Goal: Information Seeking & Learning: Learn about a topic

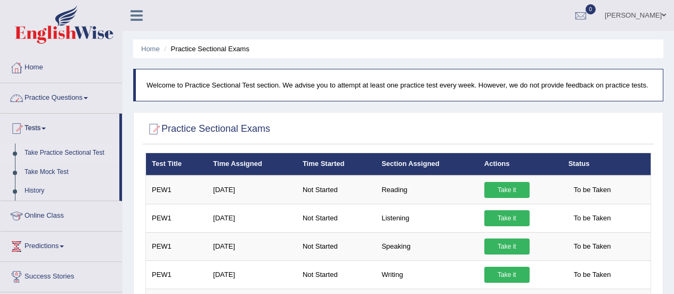
click at [57, 97] on link "Practice Questions" at bounding box center [61, 96] width 121 height 27
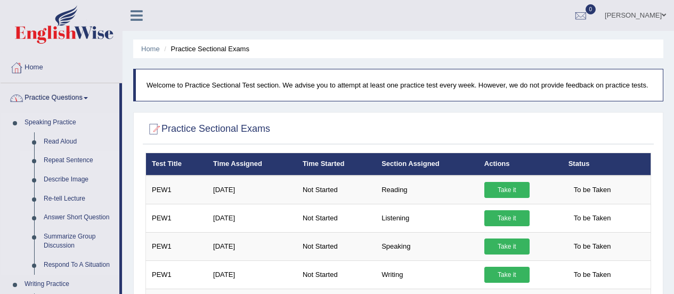
scroll to position [53, 0]
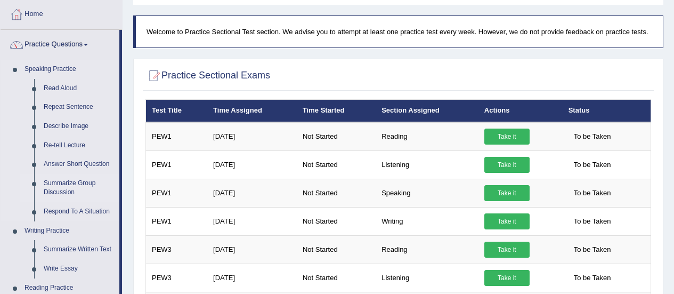
click at [66, 175] on link "Summarize Group Discussion" at bounding box center [79, 188] width 80 height 28
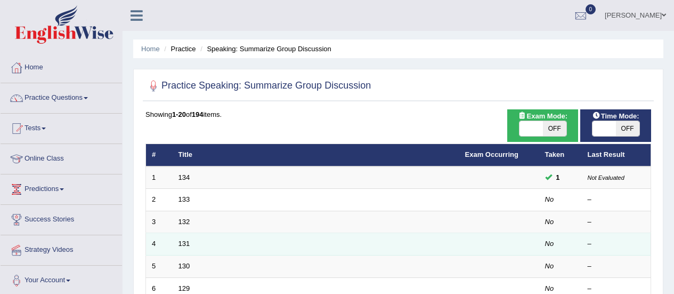
scroll to position [107, 0]
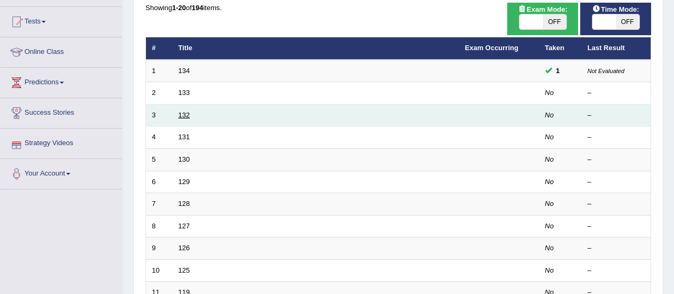
click at [190, 117] on link "132" at bounding box center [184, 115] width 12 height 8
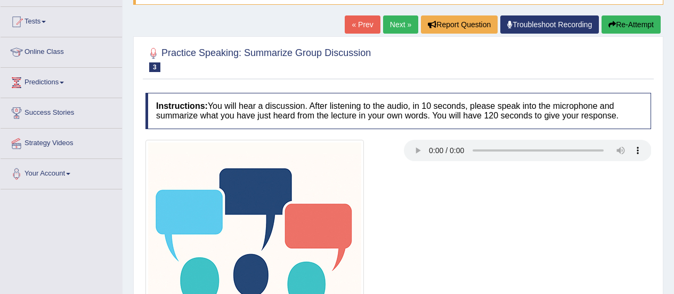
scroll to position [213, 0]
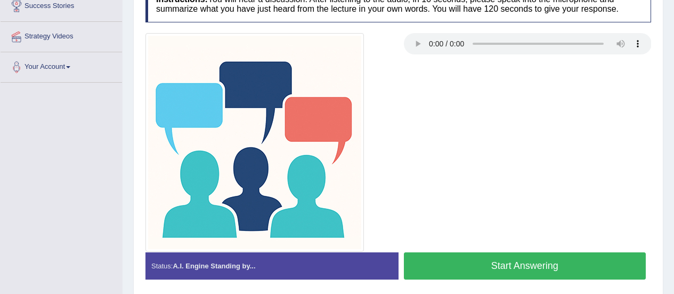
click at [461, 263] on button "Start Answering" at bounding box center [525, 265] width 242 height 27
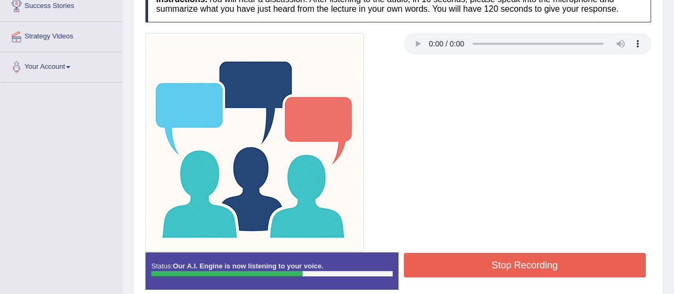
click at [447, 258] on button "Stop Recording" at bounding box center [525, 264] width 242 height 25
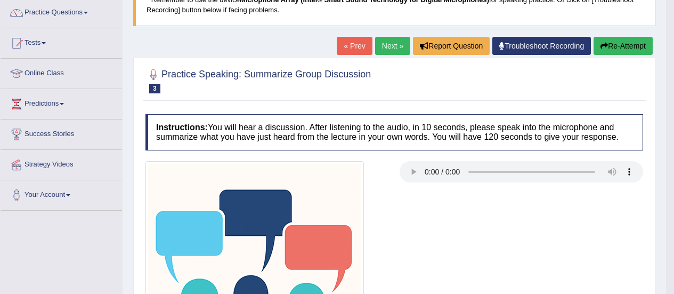
scroll to position [0, 0]
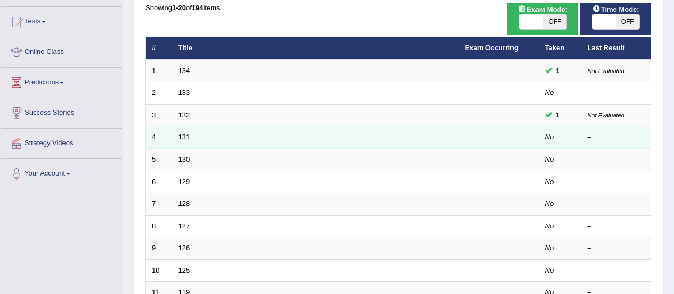
click at [182, 139] on link "131" at bounding box center [184, 137] width 12 height 8
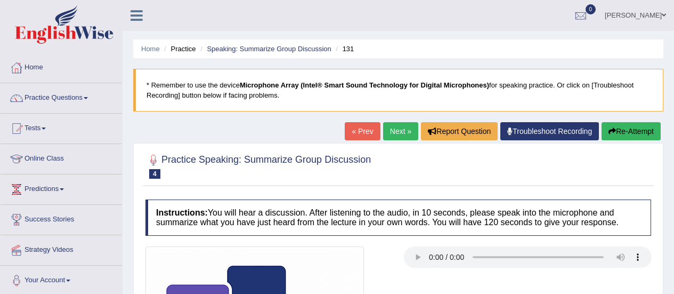
click at [34, 67] on link "Home" at bounding box center [61, 66] width 121 height 27
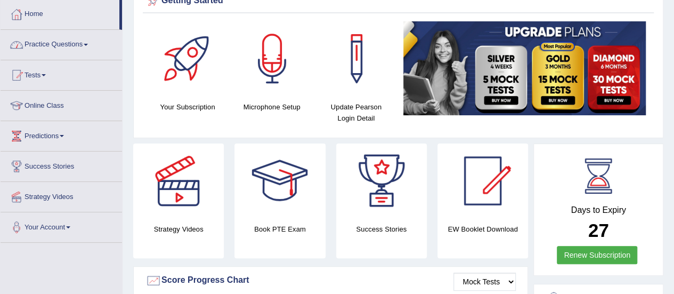
click at [63, 42] on link "Practice Questions" at bounding box center [61, 43] width 121 height 27
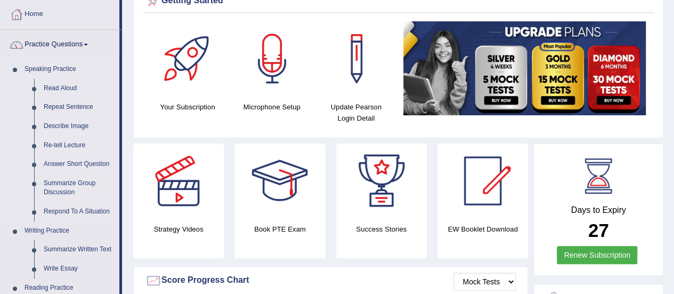
scroll to position [107, 0]
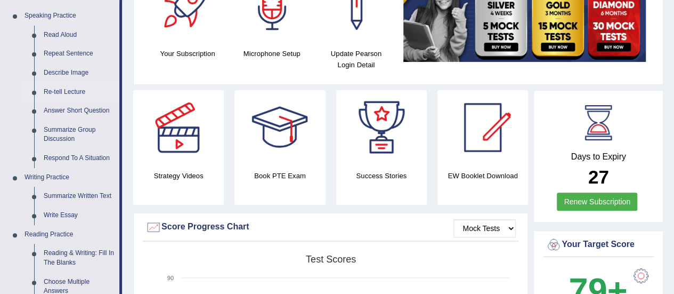
click at [61, 88] on link "Re-tell Lecture" at bounding box center [79, 92] width 80 height 19
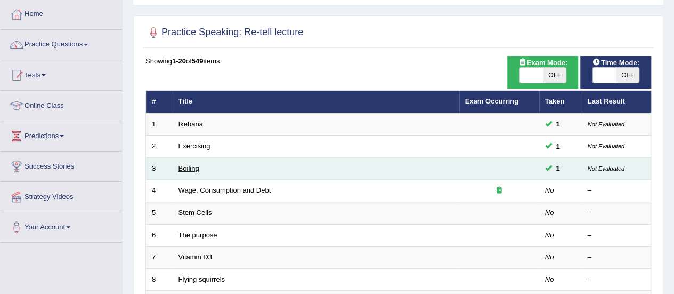
click at [194, 169] on link "Boiling" at bounding box center [188, 168] width 21 height 8
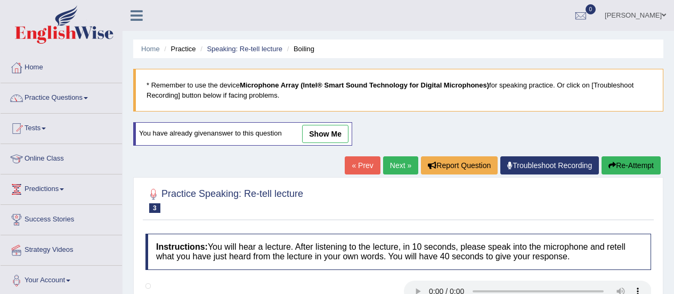
click at [320, 280] on div at bounding box center [398, 292] width 516 height 24
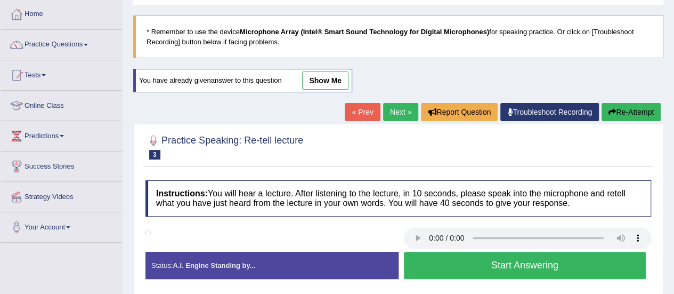
click at [320, 81] on link "show me" at bounding box center [325, 80] width 46 height 18
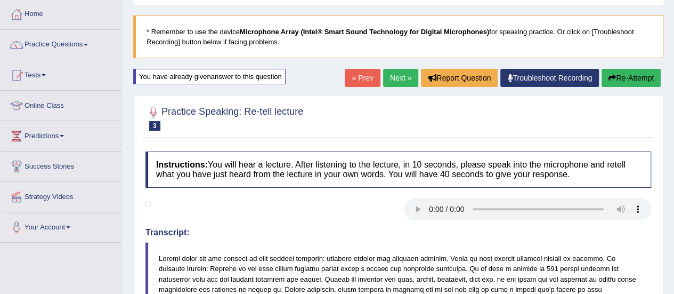
click at [217, 78] on div "You have already given answer to this question" at bounding box center [209, 76] width 152 height 15
click at [47, 76] on link "Tests" at bounding box center [61, 73] width 121 height 27
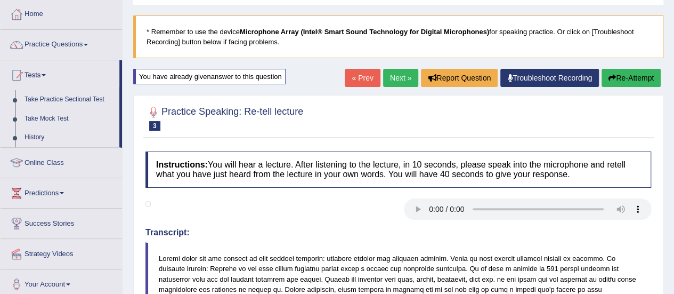
click at [46, 74] on span at bounding box center [44, 75] width 4 height 2
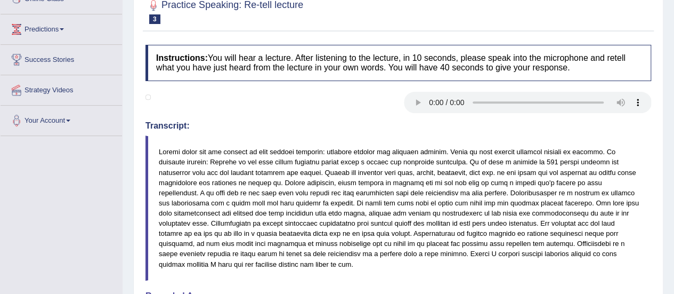
scroll to position [107, 0]
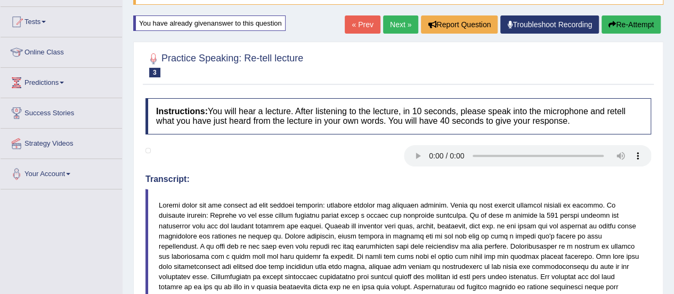
click at [361, 28] on link "« Prev" at bounding box center [362, 24] width 35 height 18
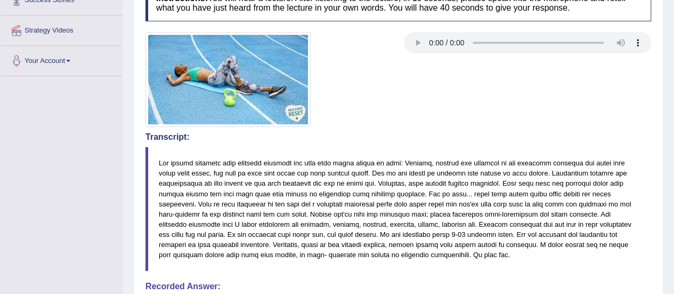
scroll to position [53, 0]
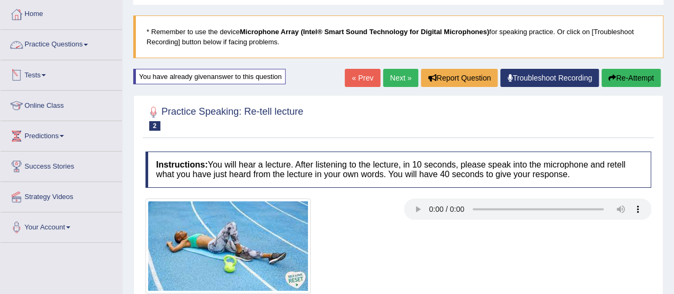
click at [87, 47] on link "Practice Questions" at bounding box center [61, 43] width 121 height 27
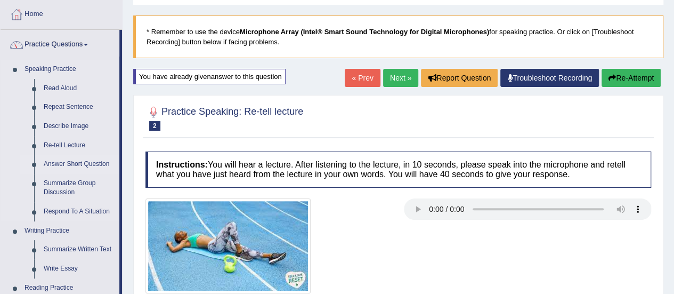
scroll to position [107, 0]
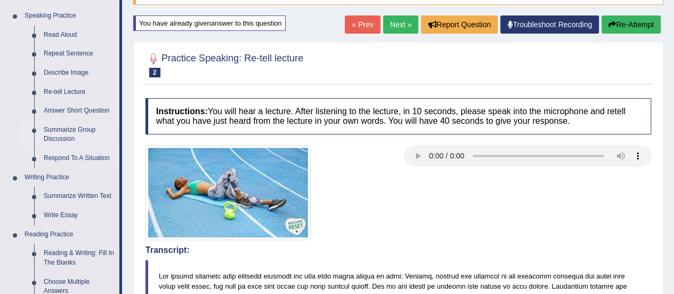
click at [62, 130] on link "Summarize Group Discussion" at bounding box center [79, 134] width 80 height 28
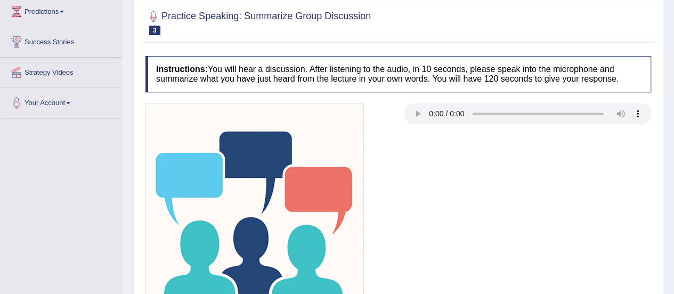
scroll to position [71, 0]
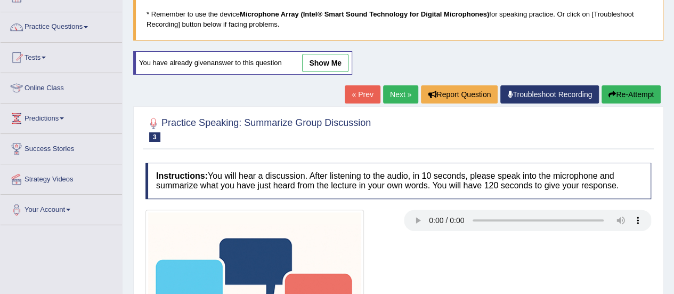
drag, startPoint x: 320, startPoint y: 60, endPoint x: 337, endPoint y: 103, distance: 46.6
click at [320, 60] on link "show me" at bounding box center [325, 63] width 46 height 18
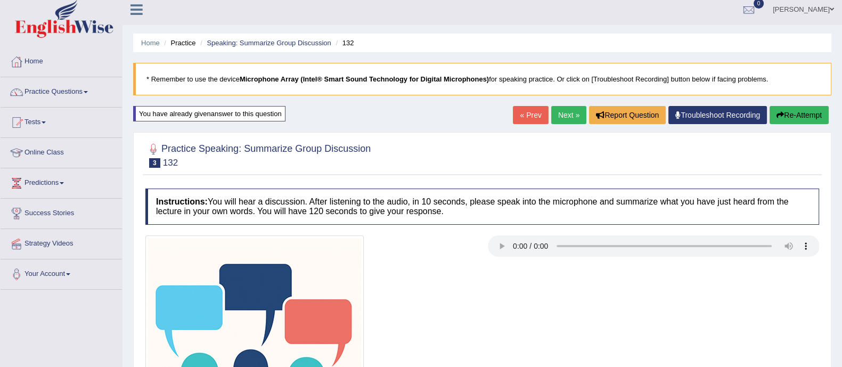
scroll to position [0, 0]
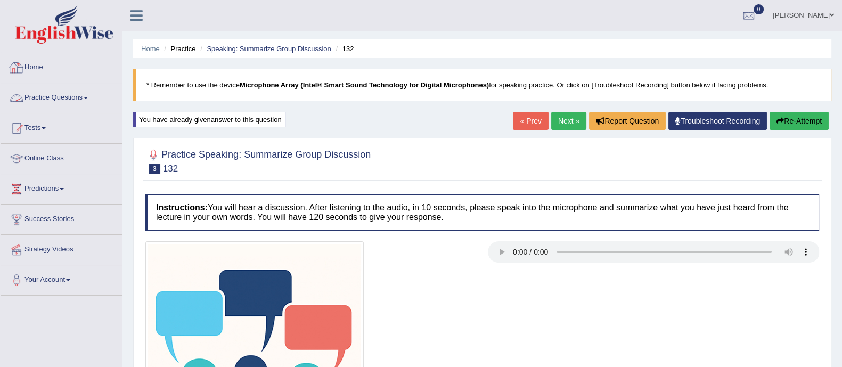
click at [72, 97] on link "Practice Questions" at bounding box center [61, 96] width 121 height 27
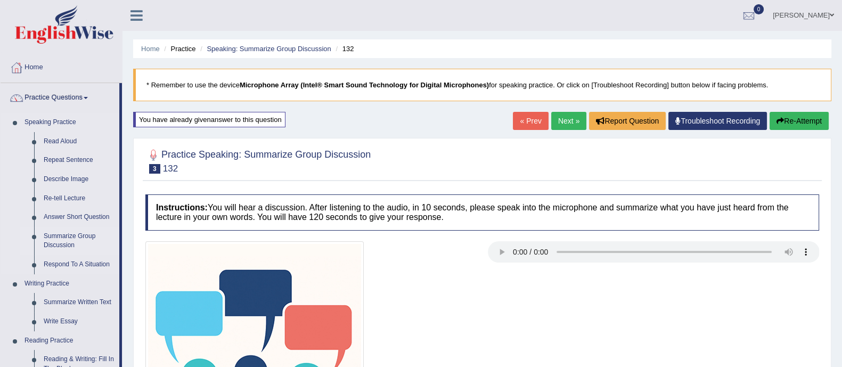
click at [69, 239] on link "Summarize Group Discussion" at bounding box center [79, 241] width 80 height 28
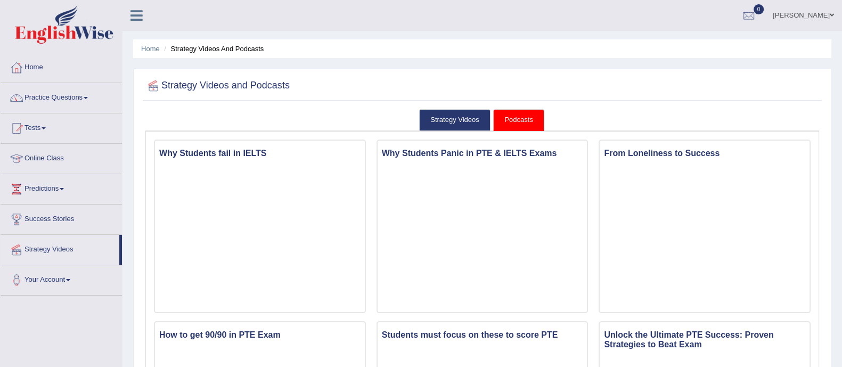
click at [88, 97] on span at bounding box center [86, 98] width 4 height 2
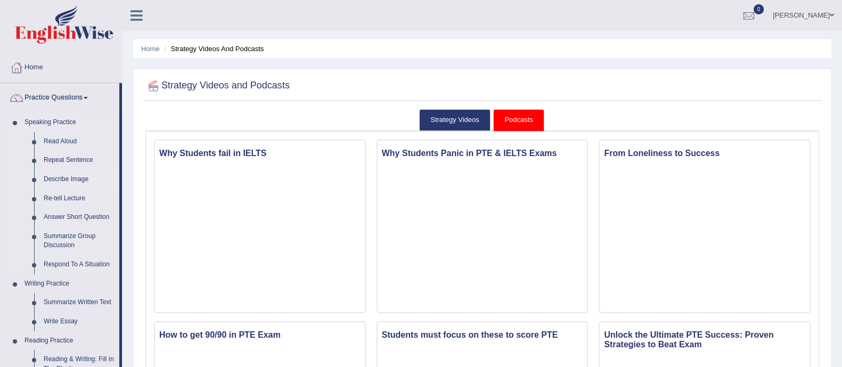
click at [66, 177] on link "Describe Image" at bounding box center [79, 179] width 80 height 19
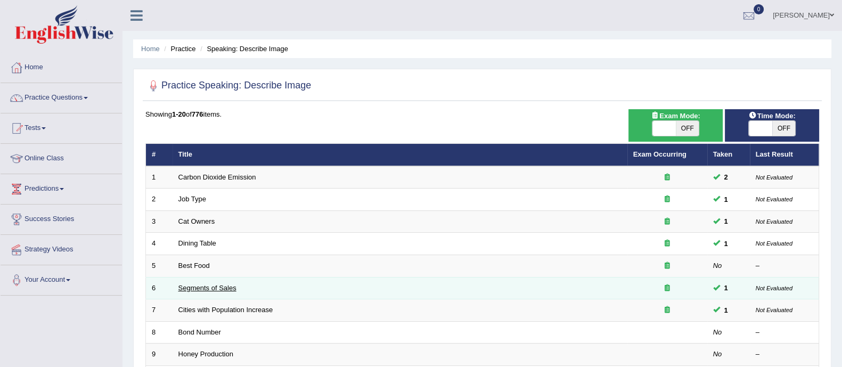
click at [215, 289] on link "Segments of Sales" at bounding box center [207, 288] width 58 height 8
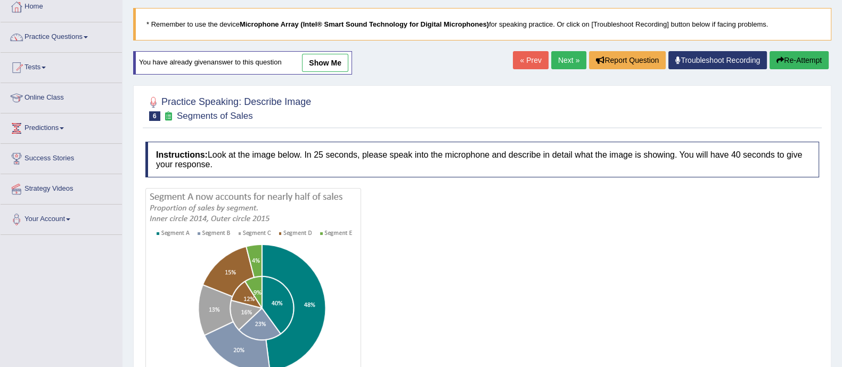
scroll to position [59, 0]
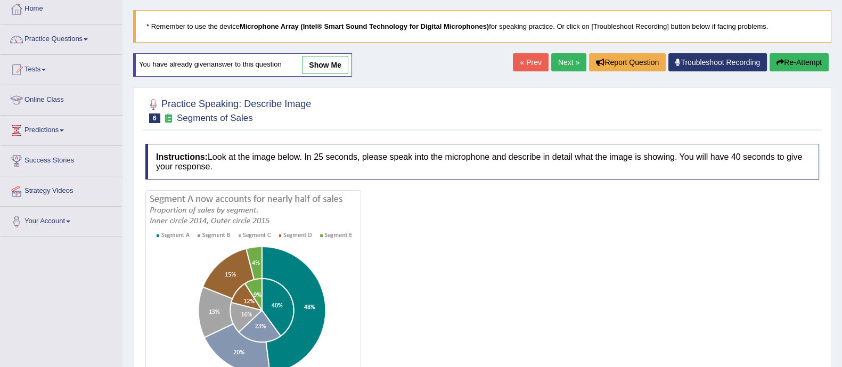
click at [317, 62] on link "show me" at bounding box center [325, 65] width 46 height 18
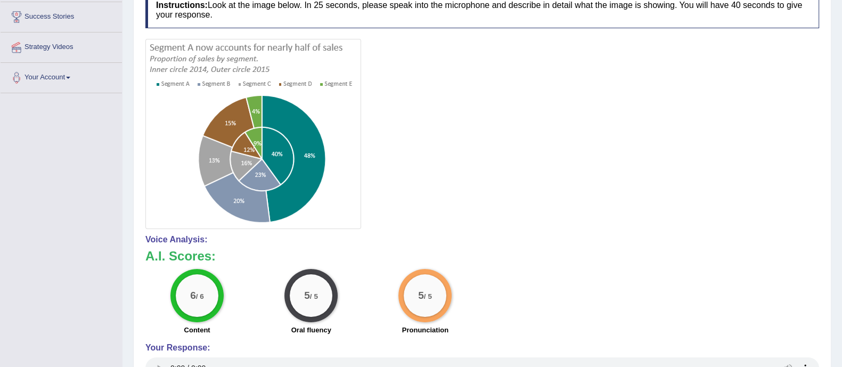
scroll to position [229, 0]
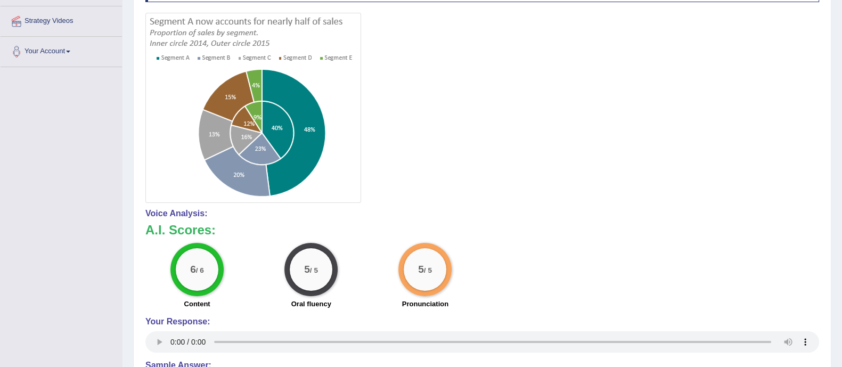
click at [508, 125] on div at bounding box center [482, 108] width 674 height 190
click at [508, 184] on div at bounding box center [482, 108] width 674 height 190
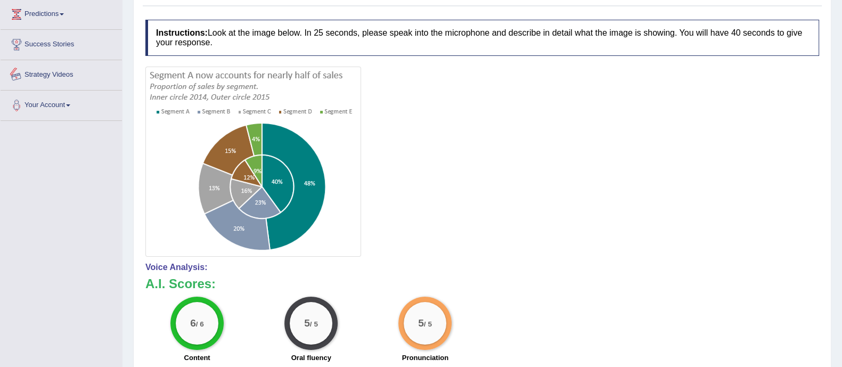
scroll to position [95, 0]
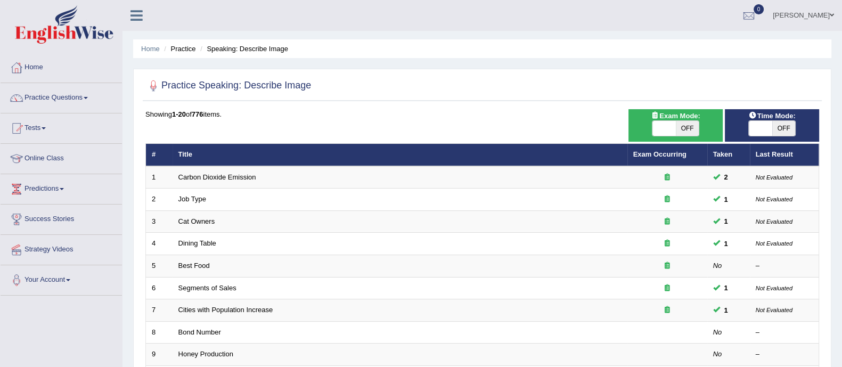
click at [180, 140] on div "Toggle navigation Home Practice Questions Speaking Practice Read Aloud Repeat S…" at bounding box center [421, 350] width 842 height 700
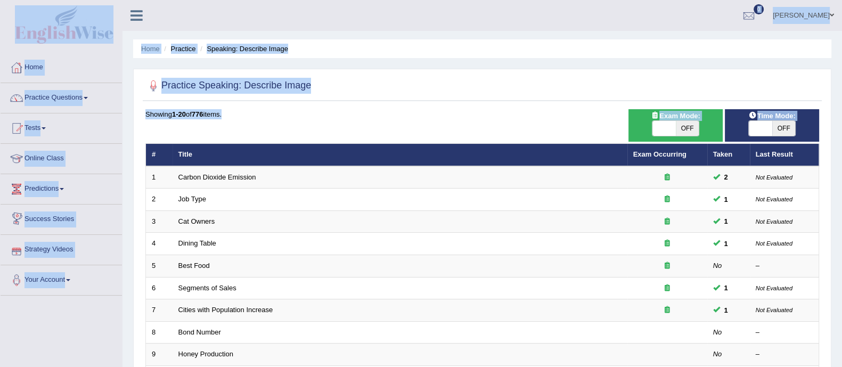
click at [202, 12] on div "[PERSON_NAME] Toggle navigation Username: [PERSON_NAME] Access Type: Online Sub…" at bounding box center [483, 15] width 720 height 31
